Goal: Task Accomplishment & Management: Complete application form

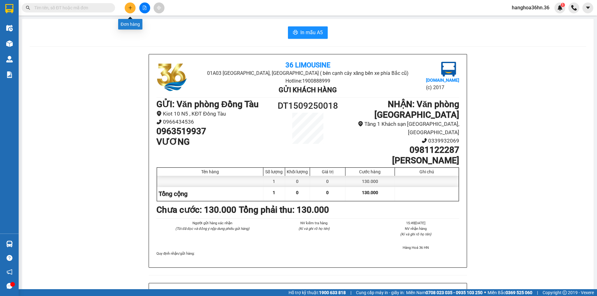
click at [131, 9] on icon "plus" at bounding box center [130, 8] width 4 height 4
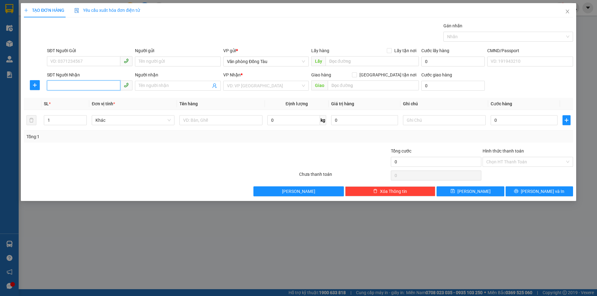
click at [73, 83] on input "SĐT Người Nhận" at bounding box center [83, 86] width 73 height 10
click at [71, 56] on div "SĐT Người Gửi" at bounding box center [90, 51] width 86 height 9
click at [73, 59] on input "SĐT Người Gửi" at bounding box center [83, 61] width 73 height 10
type input "0981839845"
click at [86, 71] on div "0981839845 - A TÁ" at bounding box center [90, 74] width 78 height 7
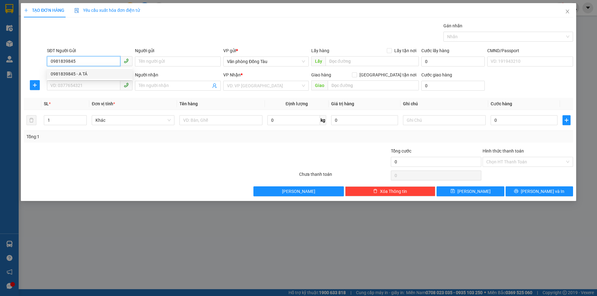
type input "A TÁ"
type input "0981839845"
click at [92, 86] on input "SĐT Người Nhận" at bounding box center [83, 86] width 73 height 10
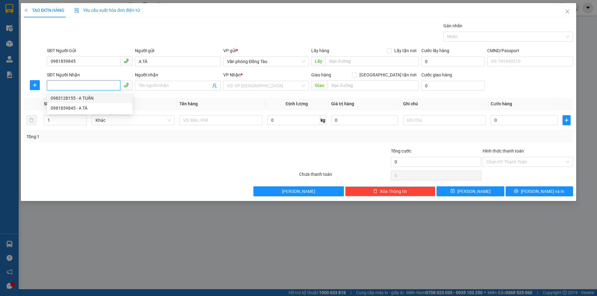
click at [105, 97] on div "0983128155 - A TUẤN" at bounding box center [90, 98] width 78 height 7
type input "0983128155"
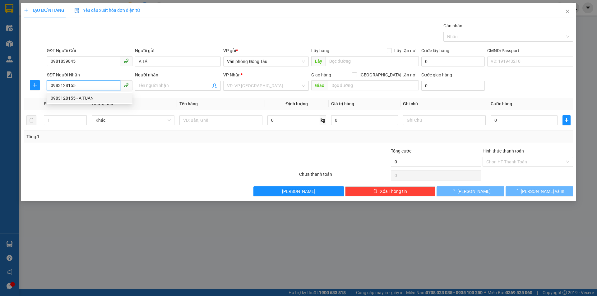
type input "A TUẤN"
type input "big c"
type input "30.000"
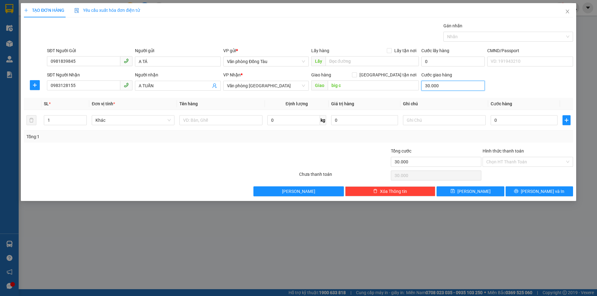
click at [443, 86] on input "30.000" at bounding box center [452, 86] width 63 height 10
type input "0"
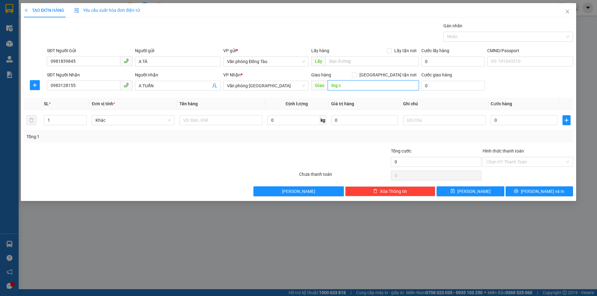
click at [378, 86] on input "big c" at bounding box center [373, 86] width 91 height 10
click at [499, 119] on input "0" at bounding box center [524, 120] width 67 height 10
type input "3"
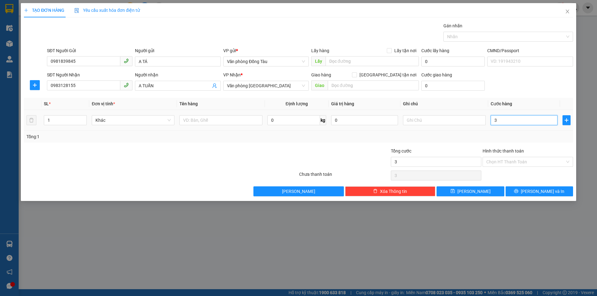
type input "30"
type input "300"
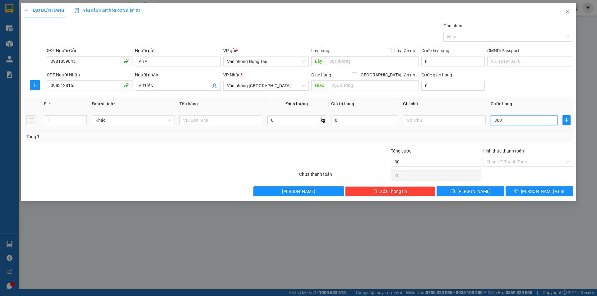
type input "300"
type input "3.000"
type input "30.000"
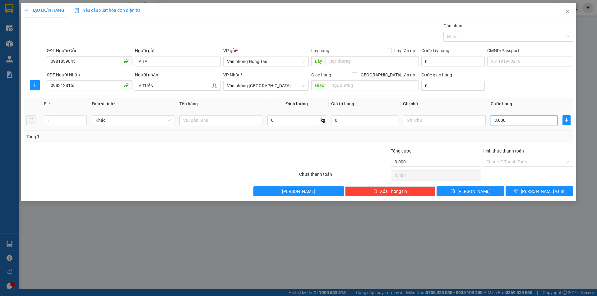
type input "30.000"
click at [543, 190] on span "[PERSON_NAME] và In" at bounding box center [543, 191] width 44 height 7
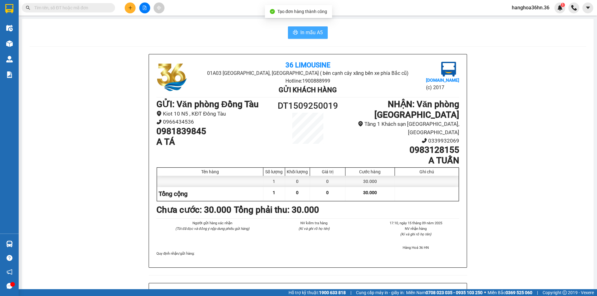
click at [308, 35] on span "In mẫu A5" at bounding box center [311, 33] width 22 height 8
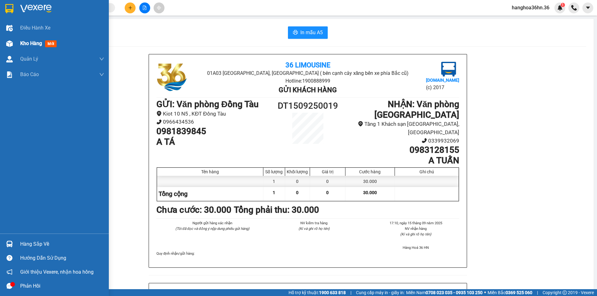
click at [30, 44] on span "Kho hàng" at bounding box center [31, 43] width 22 height 6
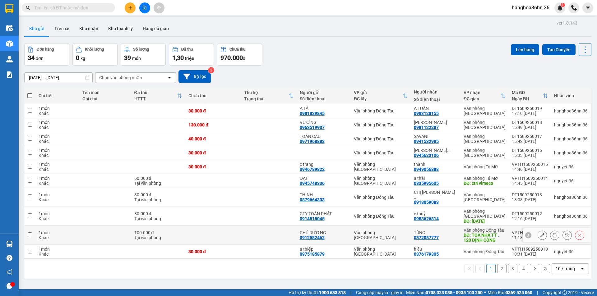
click at [550, 230] on button at bounding box center [554, 235] width 9 height 11
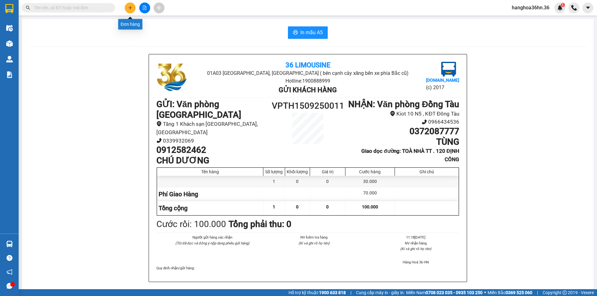
click at [132, 12] on button at bounding box center [130, 7] width 11 height 11
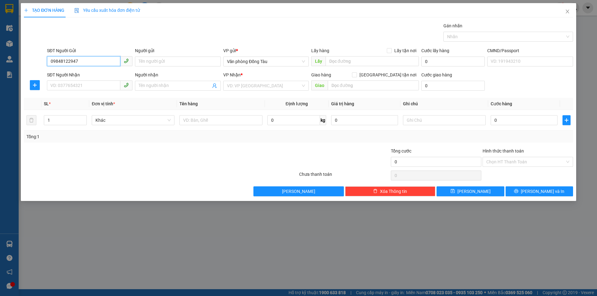
type input "0984812294"
click at [92, 75] on div "0984812294 - cương" at bounding box center [90, 74] width 78 height 7
type input "cương"
type input "0984812294"
click at [101, 83] on input "SĐT Người Nhận" at bounding box center [83, 86] width 73 height 10
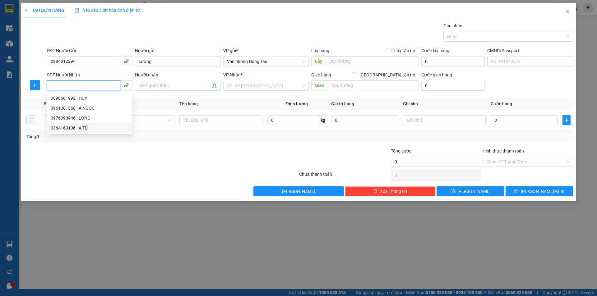
click at [90, 128] on div "0364163136 - A TÚ" at bounding box center [90, 128] width 78 height 7
type input "0364163136"
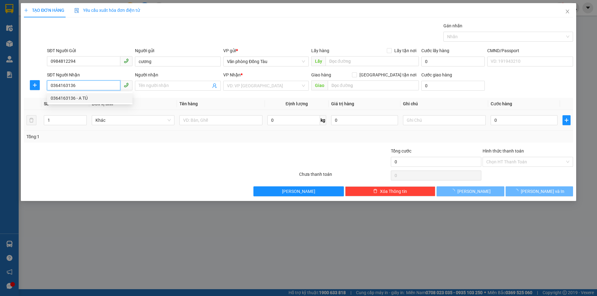
type input "A TÚ"
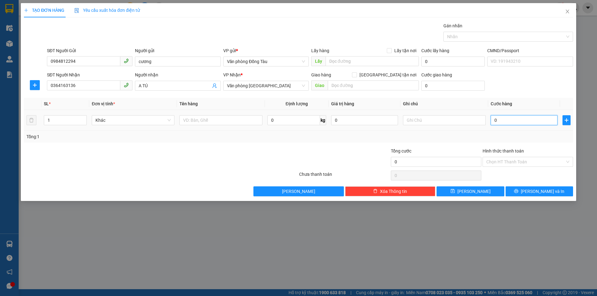
click at [499, 121] on input "0" at bounding box center [524, 120] width 67 height 10
type input "6"
type input "60"
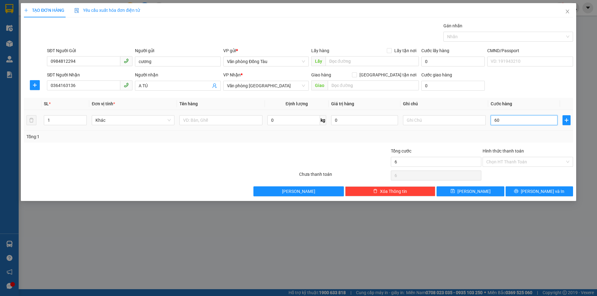
type input "60"
type input "600"
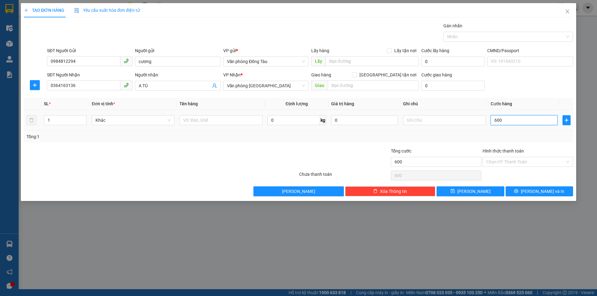
type input "6.000"
type input "60.000"
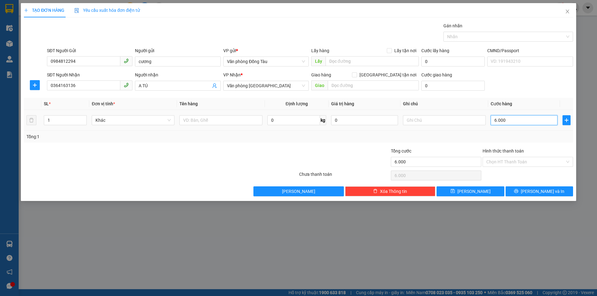
type input "60.000"
click at [540, 190] on span "[PERSON_NAME] và In" at bounding box center [543, 191] width 44 height 7
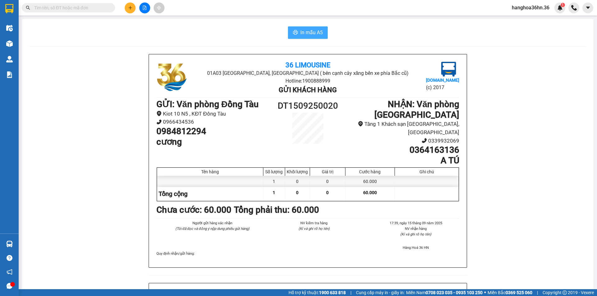
click at [304, 30] on span "In mẫu A5" at bounding box center [311, 33] width 22 height 8
